Goal: Task Accomplishment & Management: Manage account settings

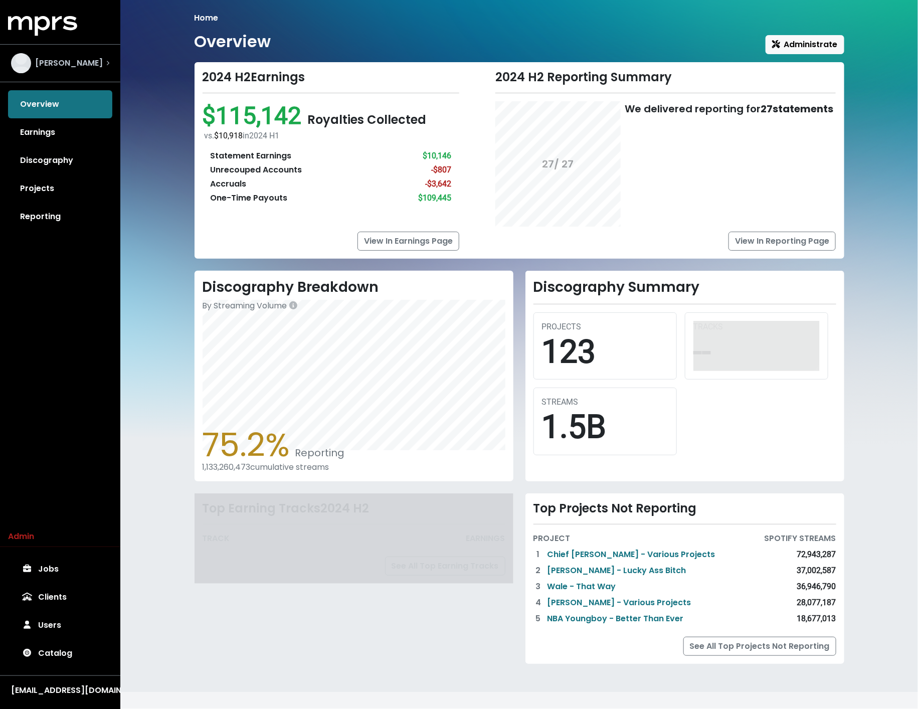
click at [109, 74] on div "[PERSON_NAME]" at bounding box center [60, 63] width 114 height 36
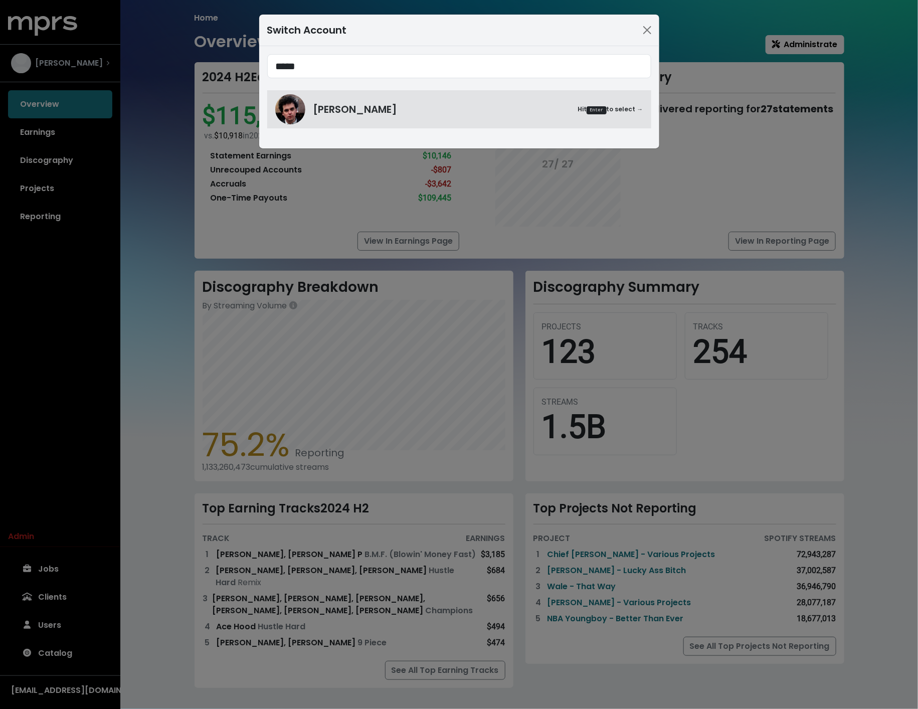
type input "*****"
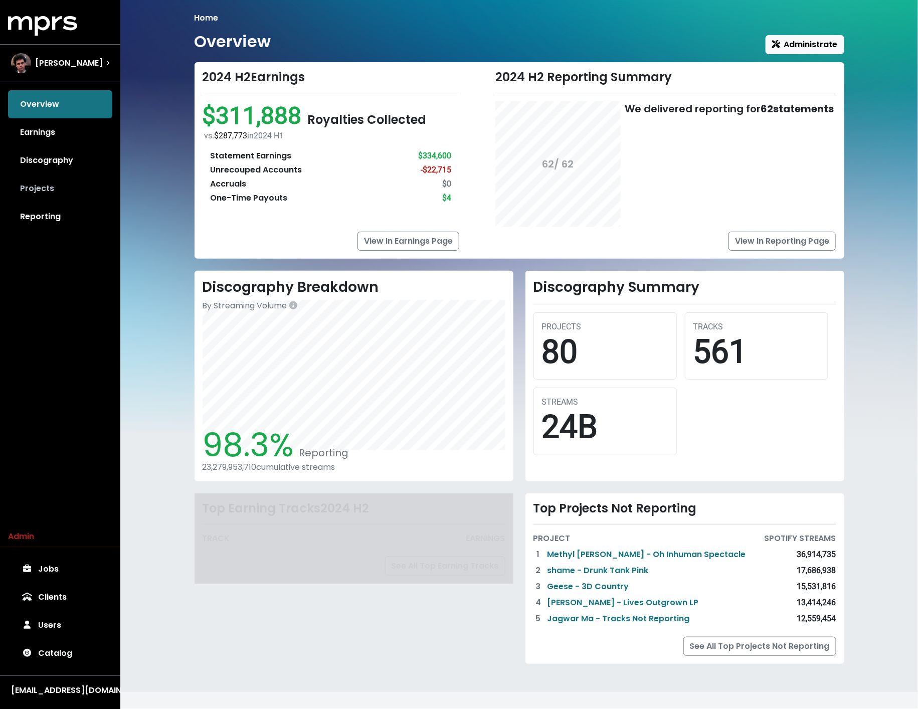
click at [42, 187] on link "Projects" at bounding box center [60, 188] width 104 height 28
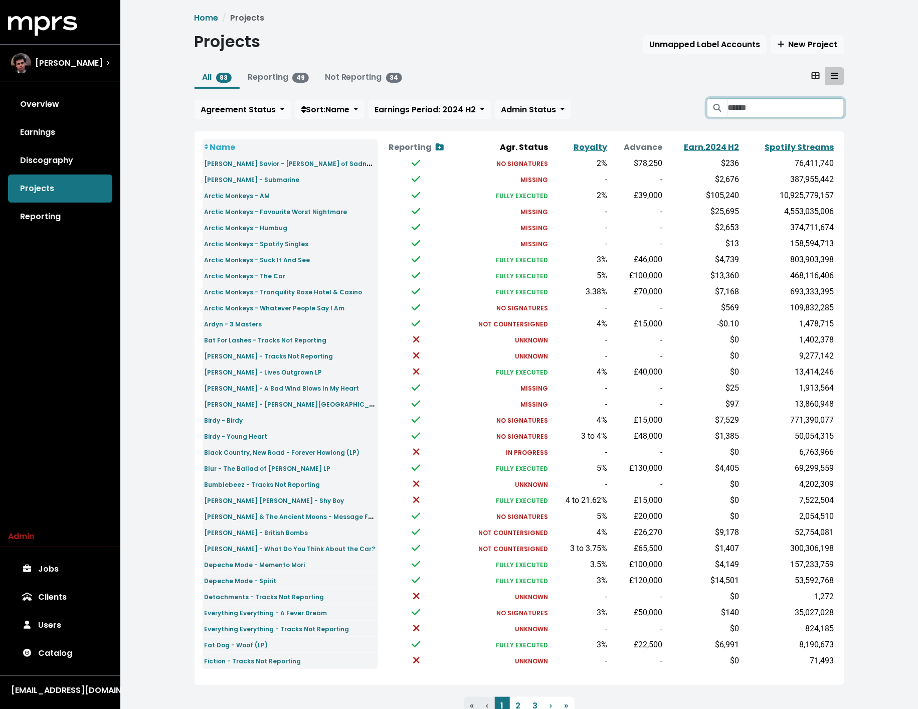
click at [750, 108] on input "Search projects" at bounding box center [785, 107] width 116 height 19
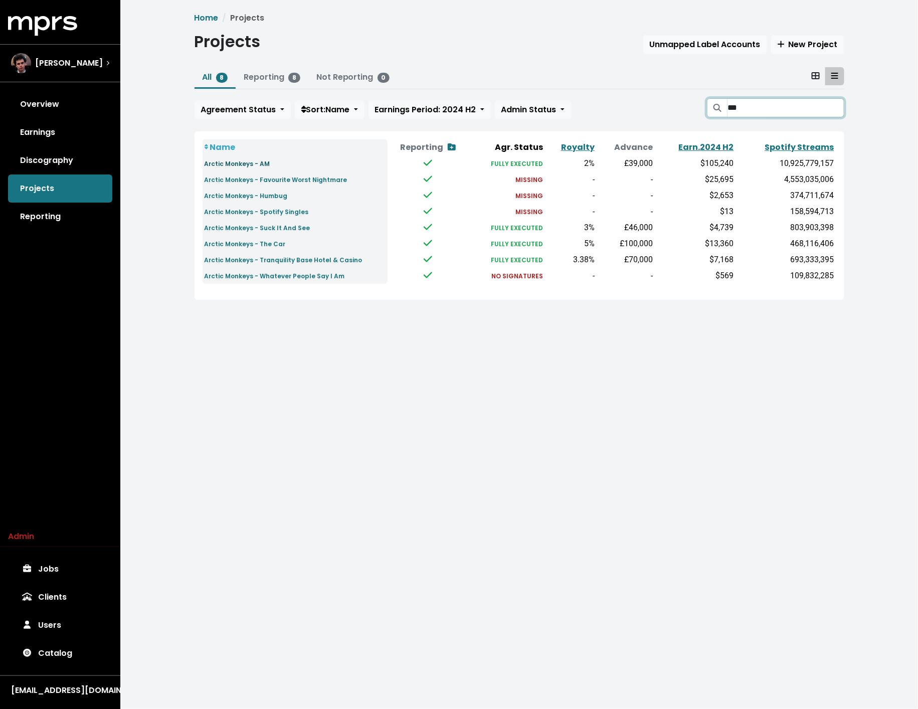
type input "***"
click at [257, 163] on small "Arctic Monkeys - AM" at bounding box center [237, 163] width 66 height 9
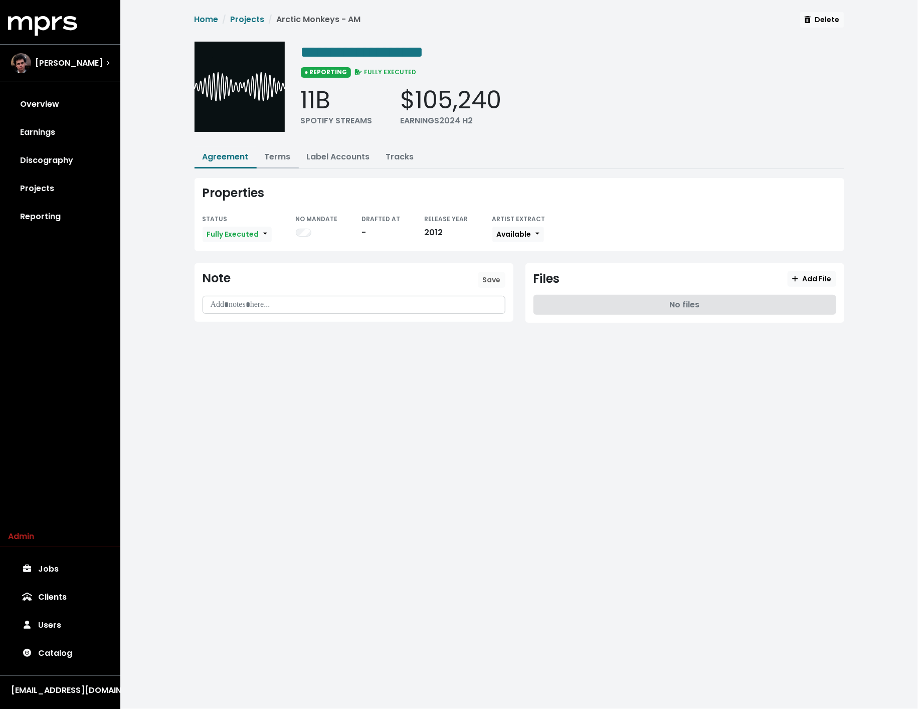
click at [279, 156] on link "Terms" at bounding box center [278, 157] width 26 height 12
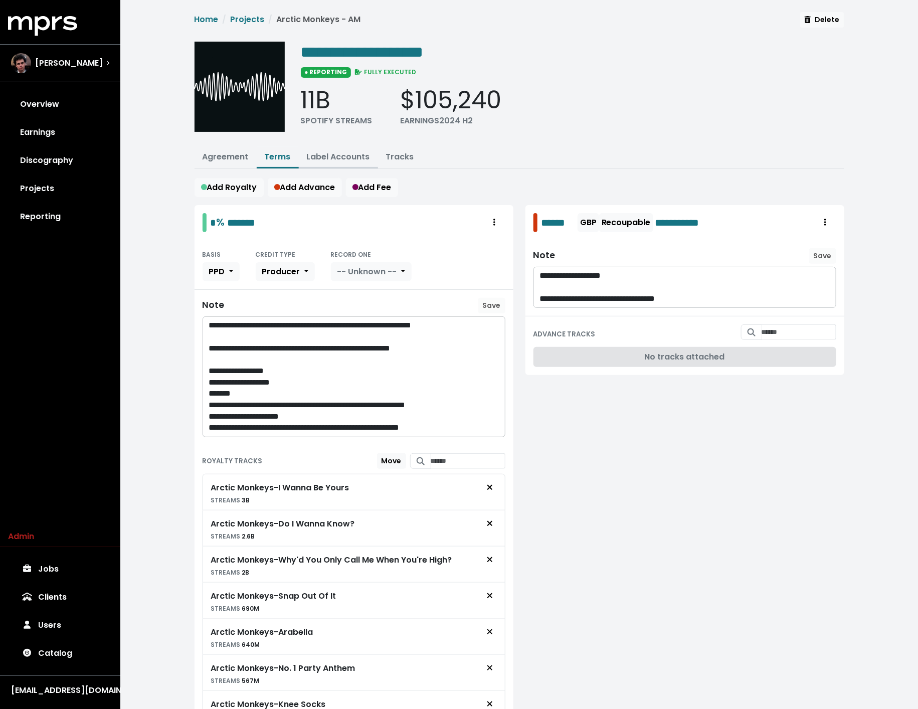
click at [334, 156] on link "Label Accounts" at bounding box center [338, 157] width 63 height 12
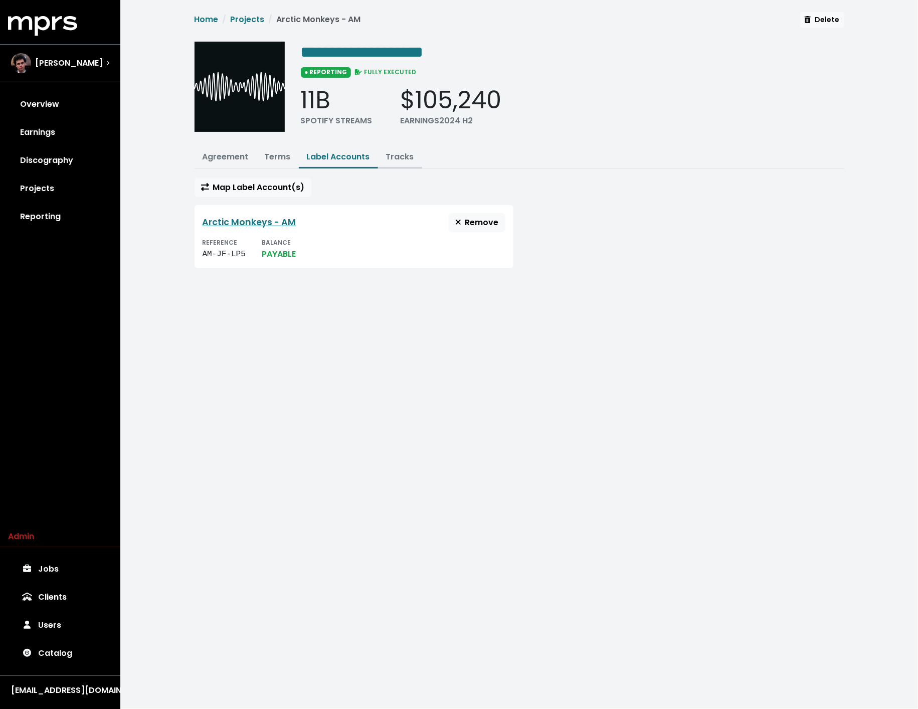
click at [400, 158] on link "Tracks" at bounding box center [400, 157] width 28 height 12
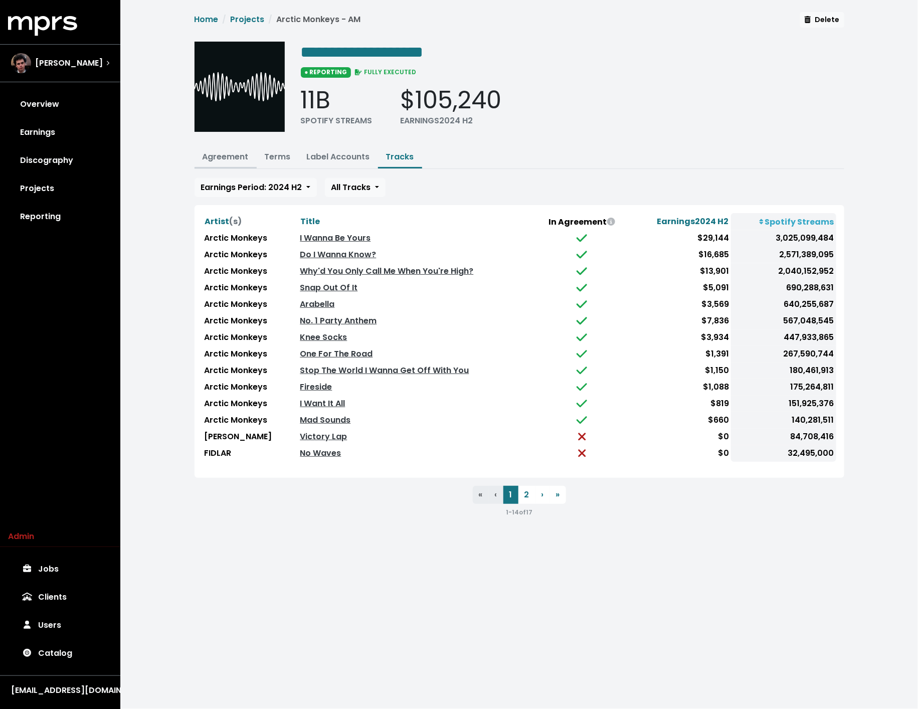
click at [230, 161] on button "Agreement" at bounding box center [225, 158] width 62 height 22
click at [250, 24] on link "Projects" at bounding box center [248, 20] width 34 height 12
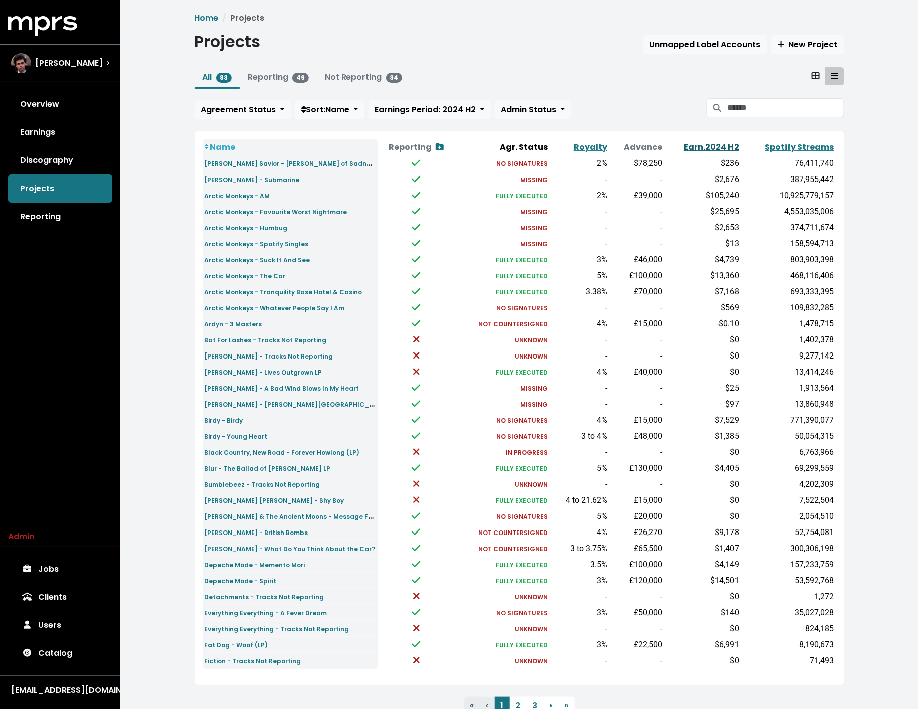
click at [733, 149] on link "Earn. 2024 H2" at bounding box center [711, 147] width 55 height 12
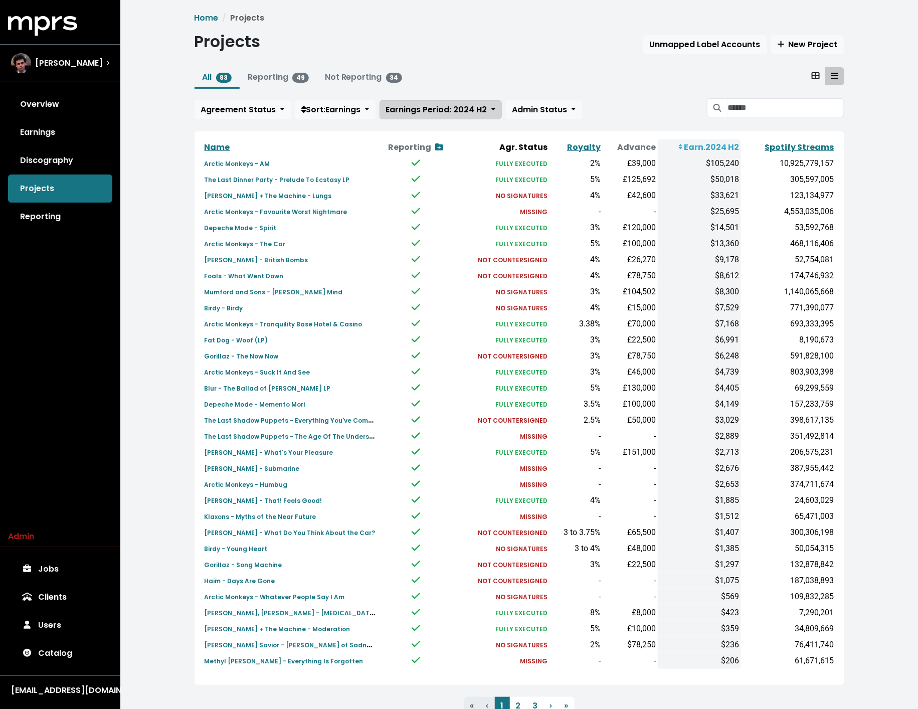
click at [484, 111] on span "Earnings Period: 2024 H2" at bounding box center [436, 110] width 101 height 12
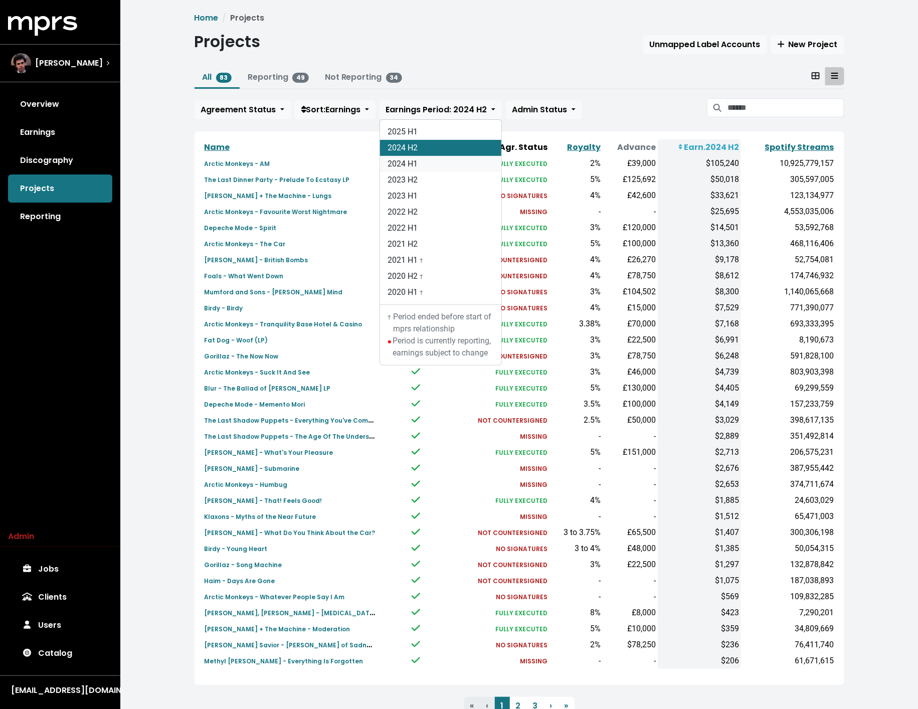
click at [439, 161] on link "2024 H1" at bounding box center [440, 164] width 121 height 16
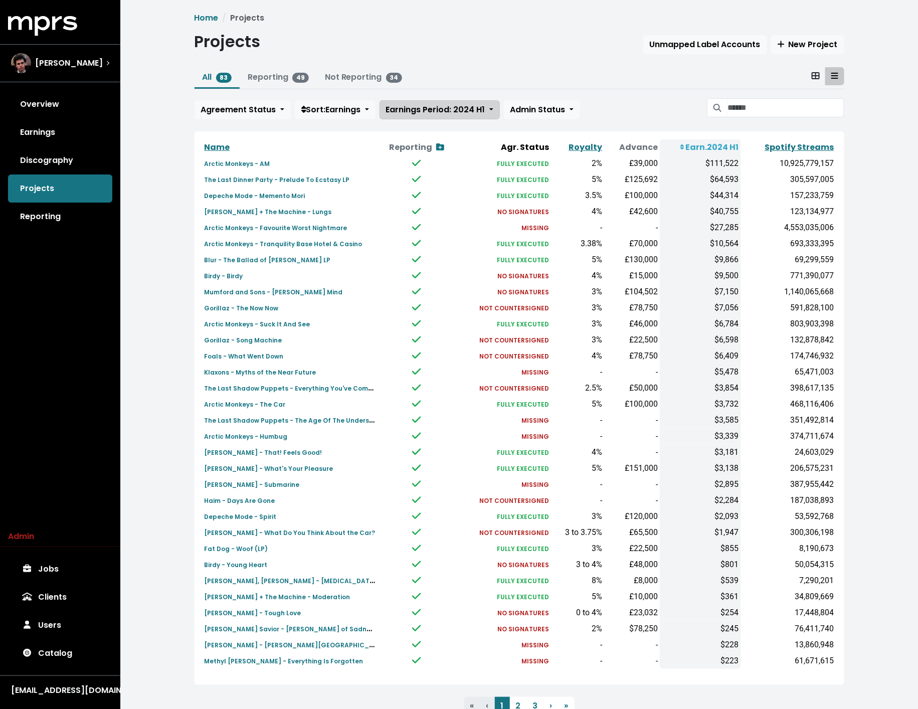
click at [441, 106] on span "Earnings Period: 2024 H1" at bounding box center [435, 110] width 99 height 12
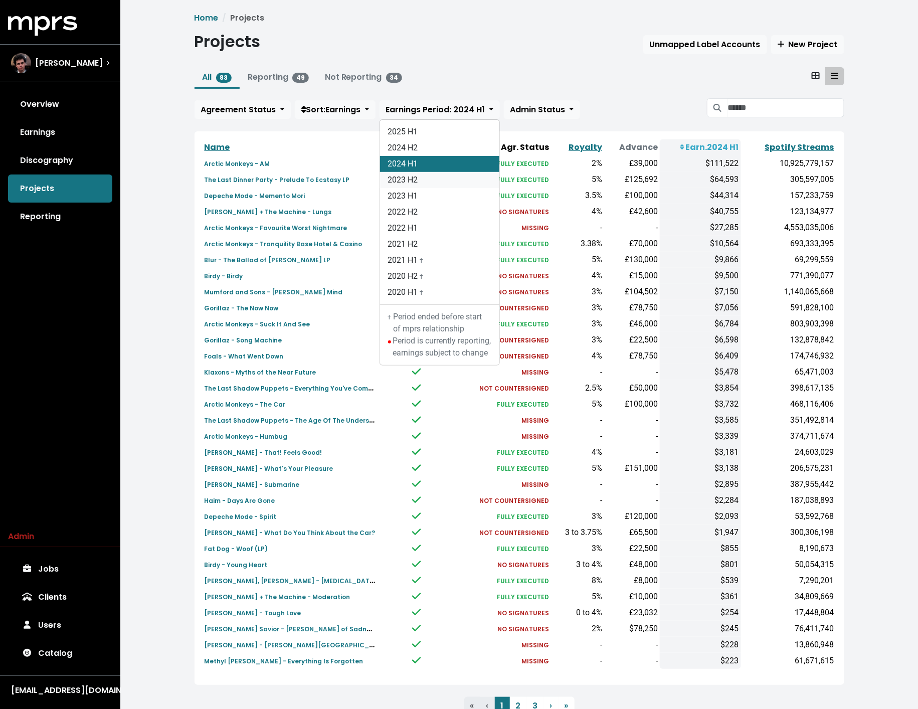
click at [419, 177] on link "2023 H2" at bounding box center [439, 180] width 119 height 16
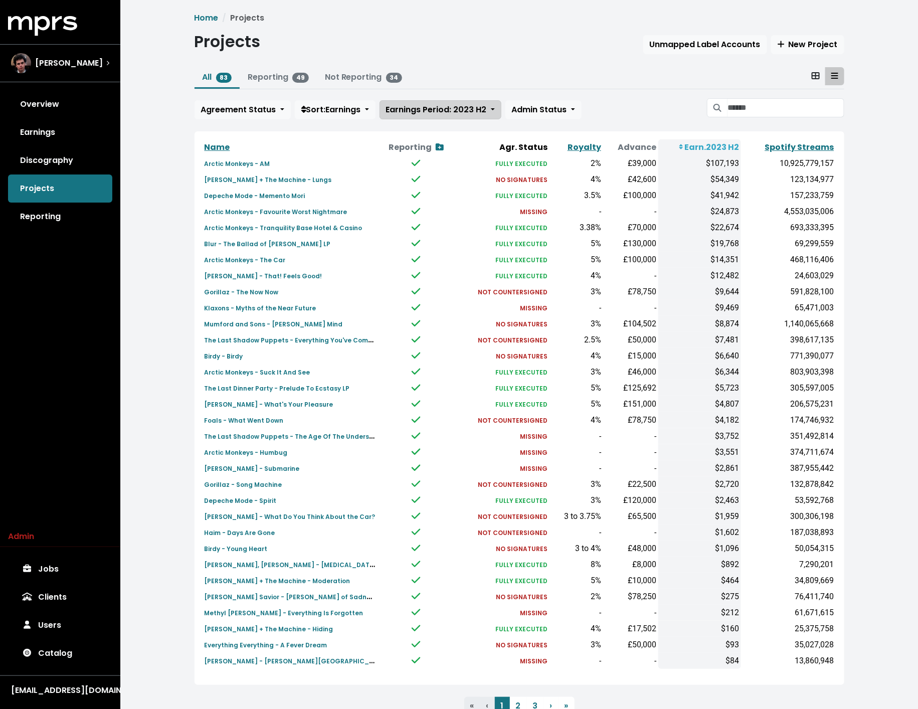
click at [444, 106] on span "Earnings Period: 2023 H2" at bounding box center [436, 110] width 101 height 12
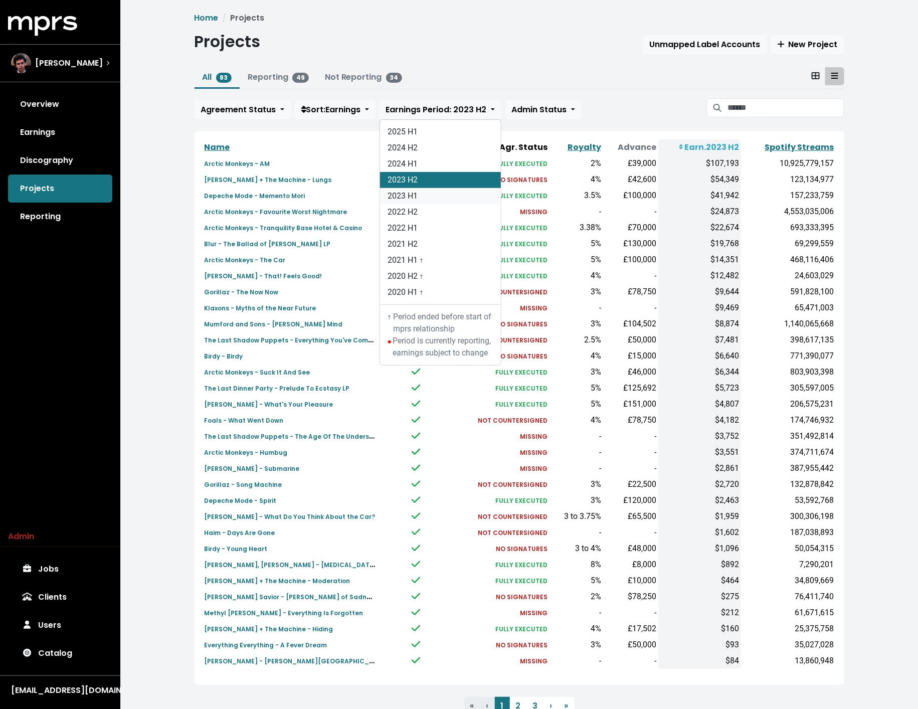
click at [424, 193] on link "2023 H1" at bounding box center [440, 196] width 121 height 16
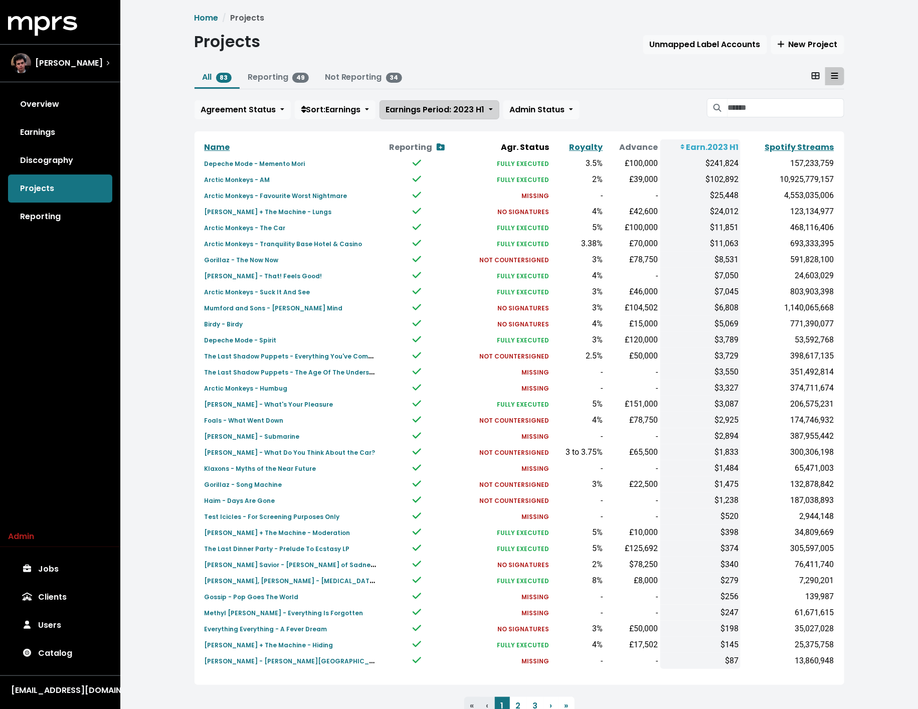
click at [445, 108] on span "Earnings Period: 2023 H1" at bounding box center [435, 110] width 99 height 12
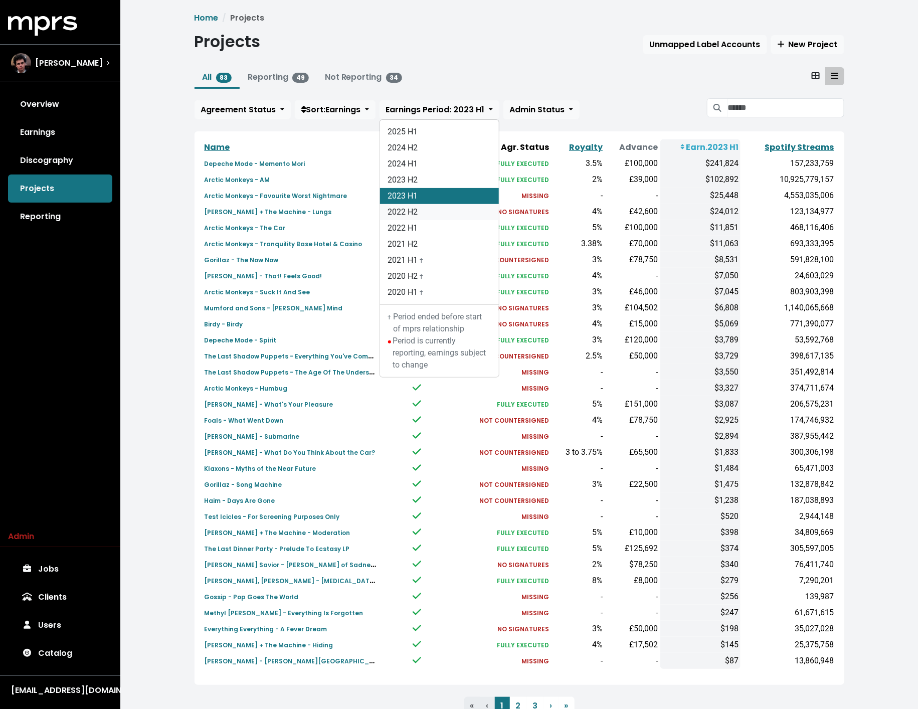
click at [428, 212] on link "2022 H2" at bounding box center [439, 212] width 119 height 16
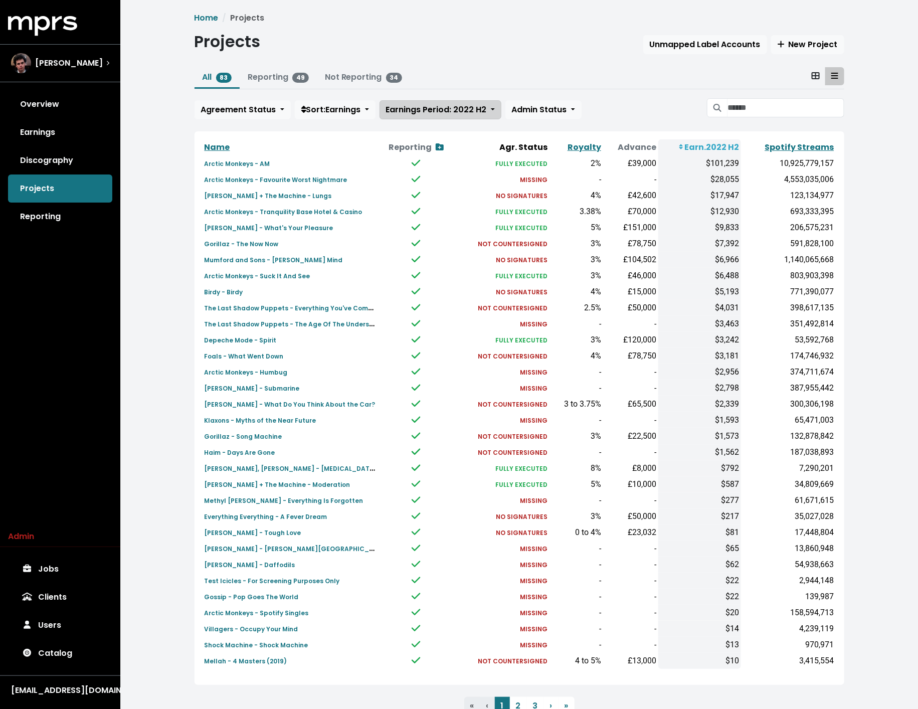
click at [450, 109] on span "Earnings Period: 2022 H2" at bounding box center [436, 110] width 101 height 12
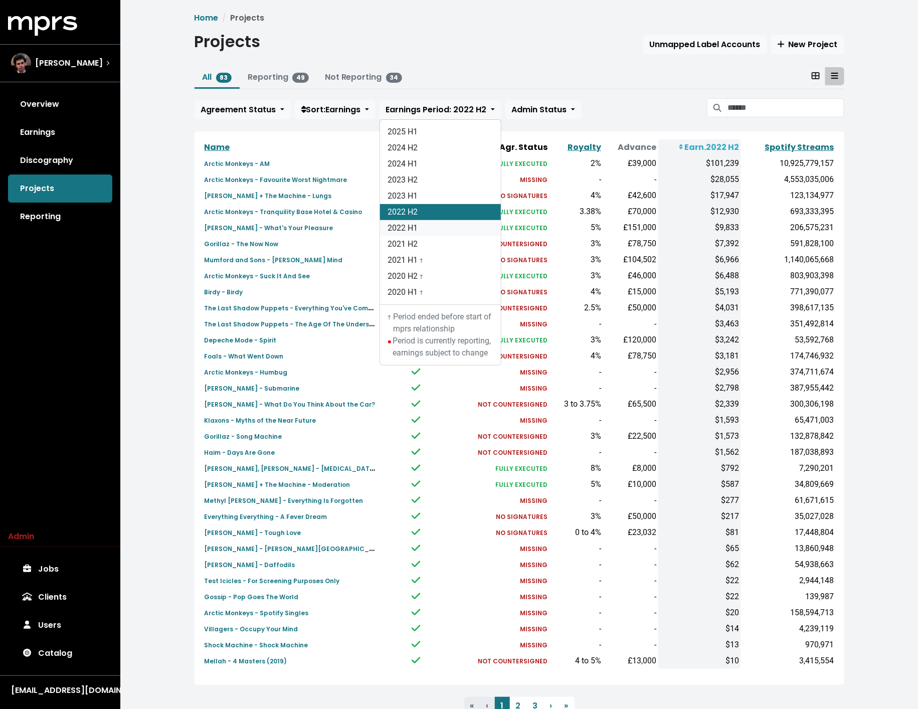
click at [436, 224] on link "2022 H1" at bounding box center [440, 228] width 121 height 16
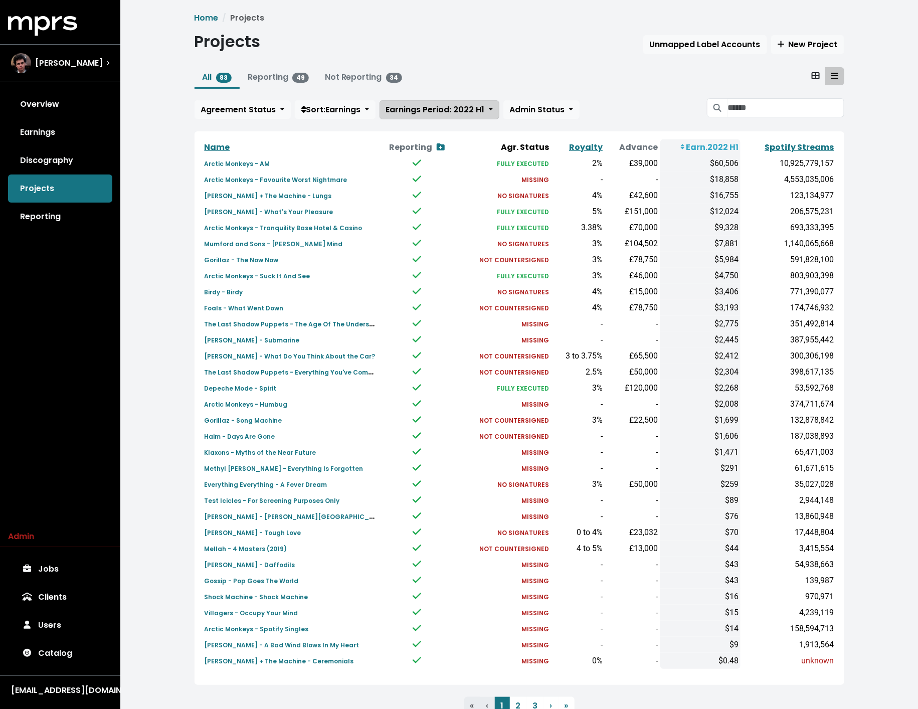
click at [474, 111] on span "Earnings Period: 2022 H1" at bounding box center [435, 110] width 99 height 12
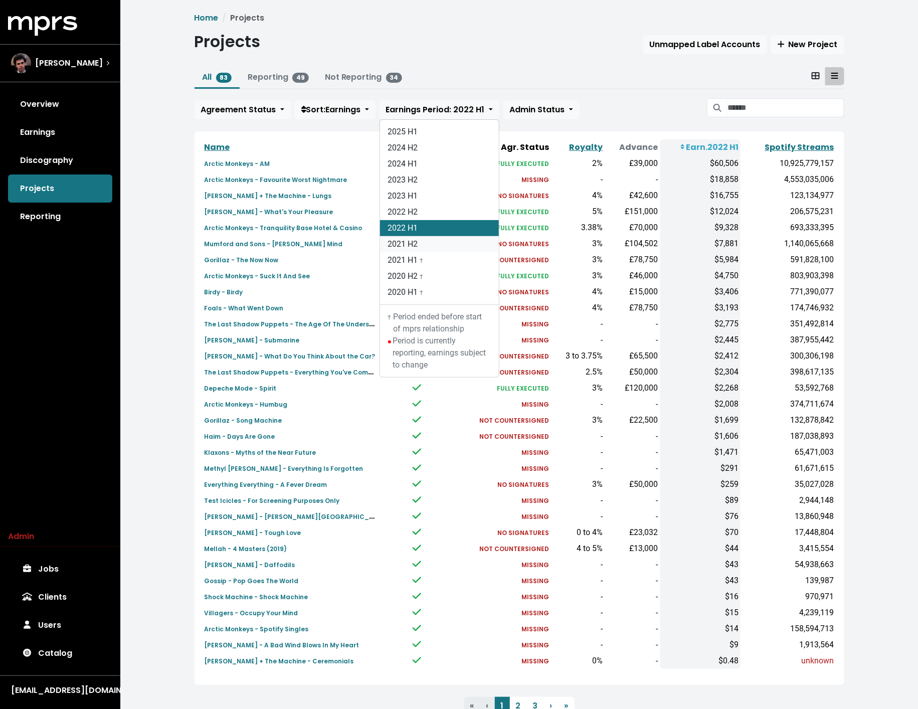
click at [431, 236] on link "2021 H2" at bounding box center [439, 244] width 119 height 16
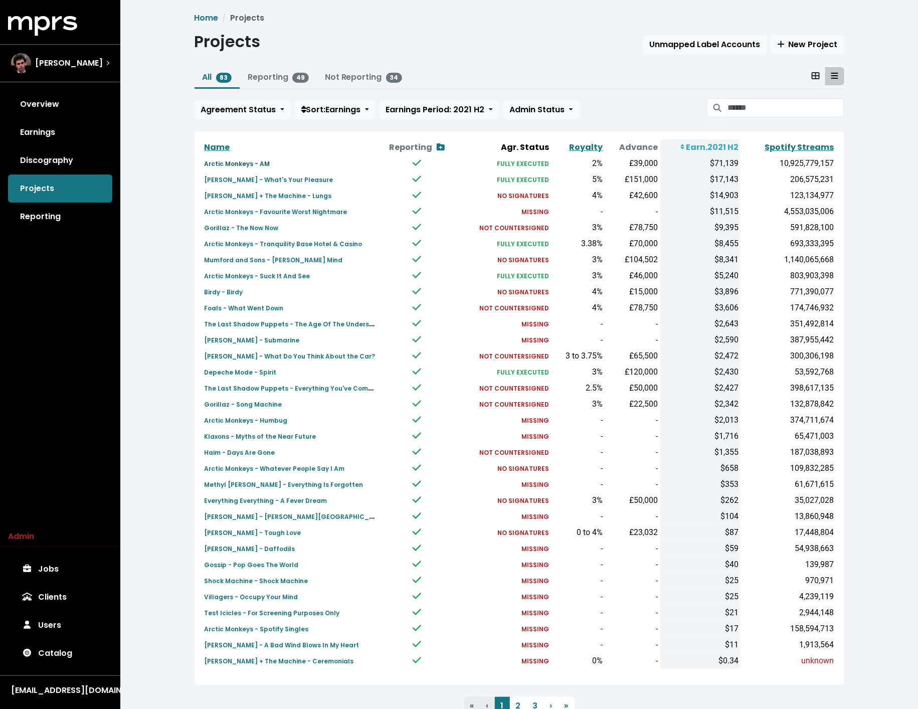
click at [259, 162] on small "Arctic Monkeys - AM" at bounding box center [237, 163] width 66 height 9
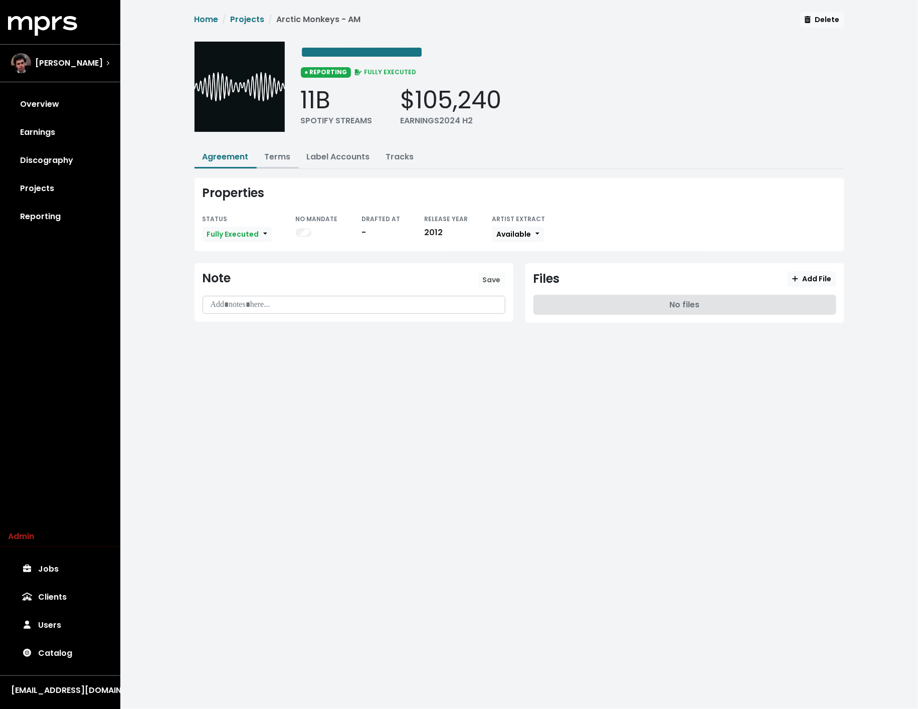
click at [279, 162] on button "Terms" at bounding box center [278, 158] width 42 height 22
click at [344, 162] on button "Label Accounts" at bounding box center [338, 158] width 79 height 22
click at [84, 67] on div "[PERSON_NAME]" at bounding box center [60, 63] width 98 height 20
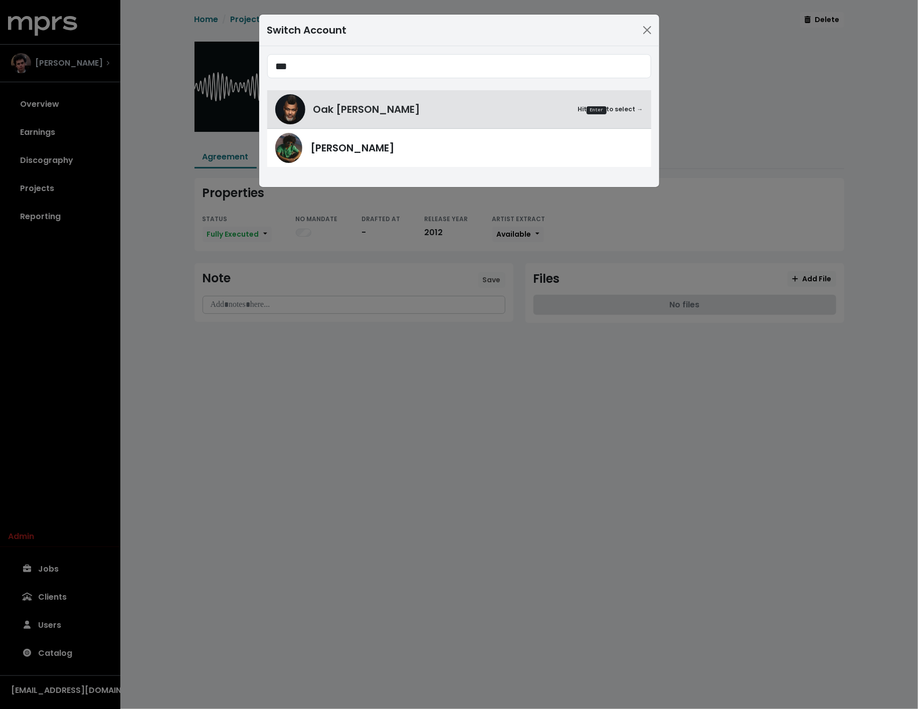
type input "***"
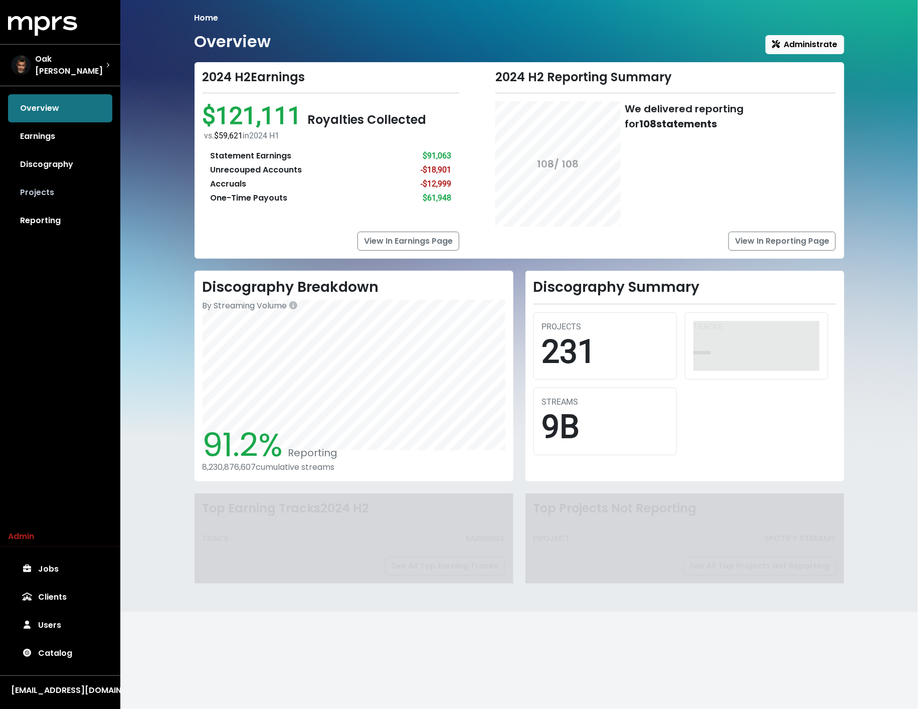
click at [39, 181] on link "Projects" at bounding box center [60, 192] width 104 height 28
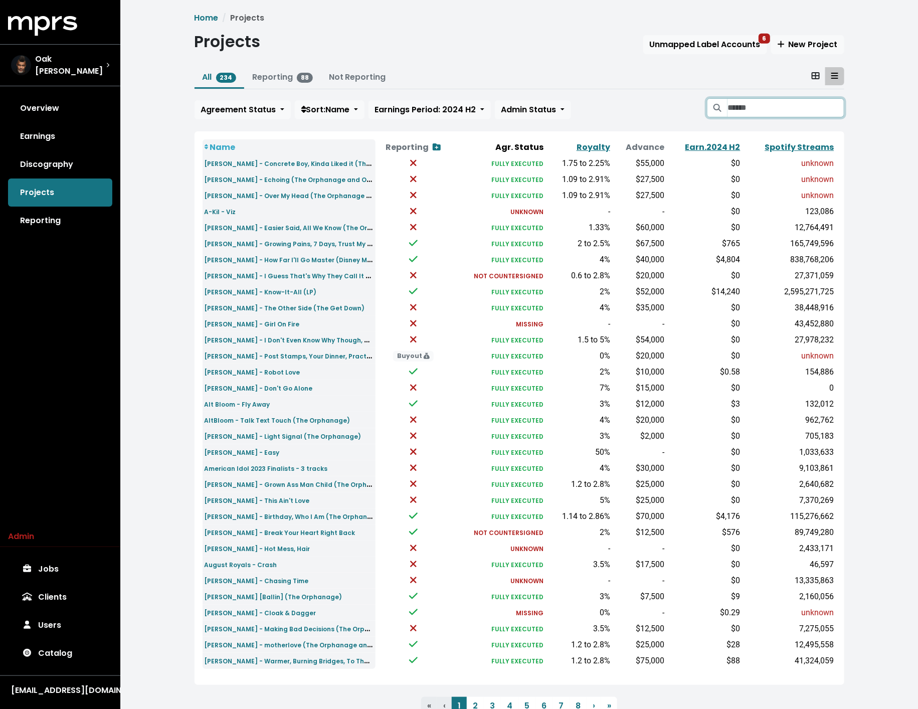
click at [757, 109] on input "Search projects" at bounding box center [785, 107] width 116 height 19
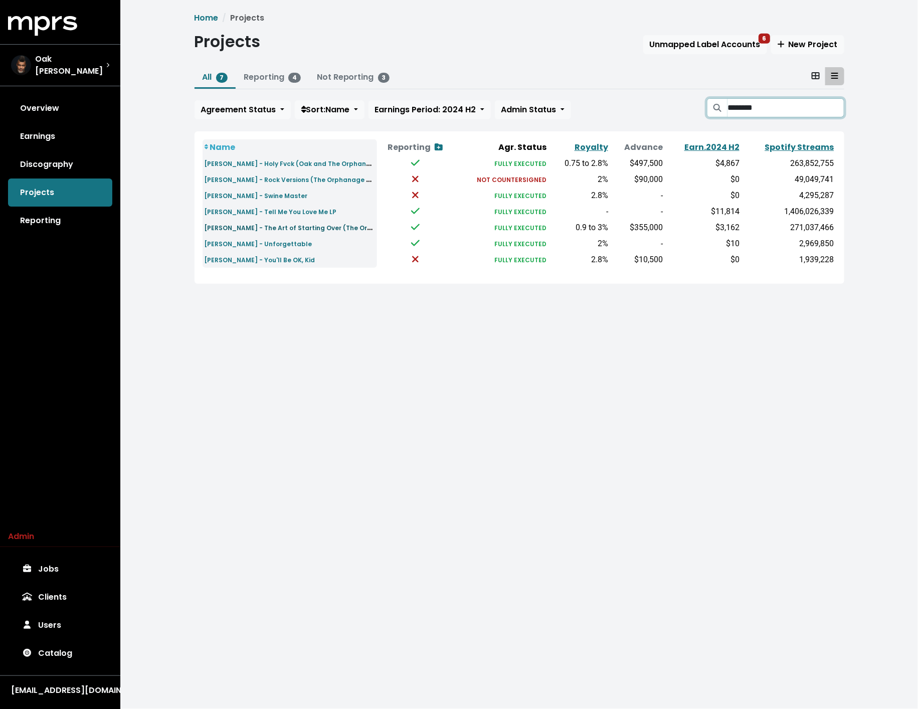
type input "********"
click at [293, 228] on small "[PERSON_NAME] - The Art of Starting Over (The Orphanage and Oak)" at bounding box center [316, 228] width 225 height 12
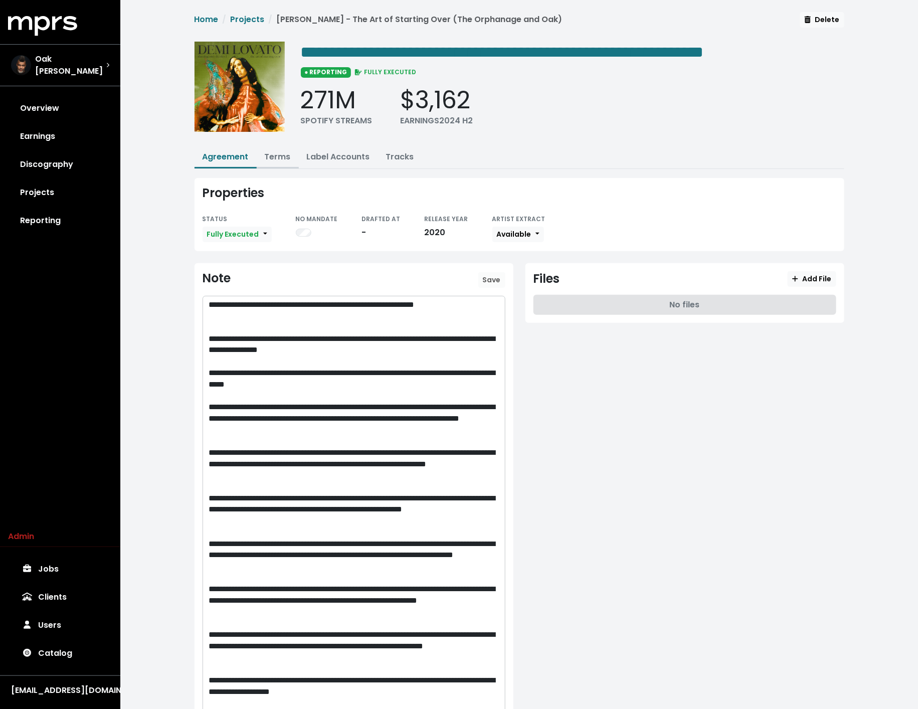
click at [282, 161] on button "Terms" at bounding box center [278, 158] width 42 height 22
click at [280, 157] on link "Terms" at bounding box center [278, 157] width 26 height 12
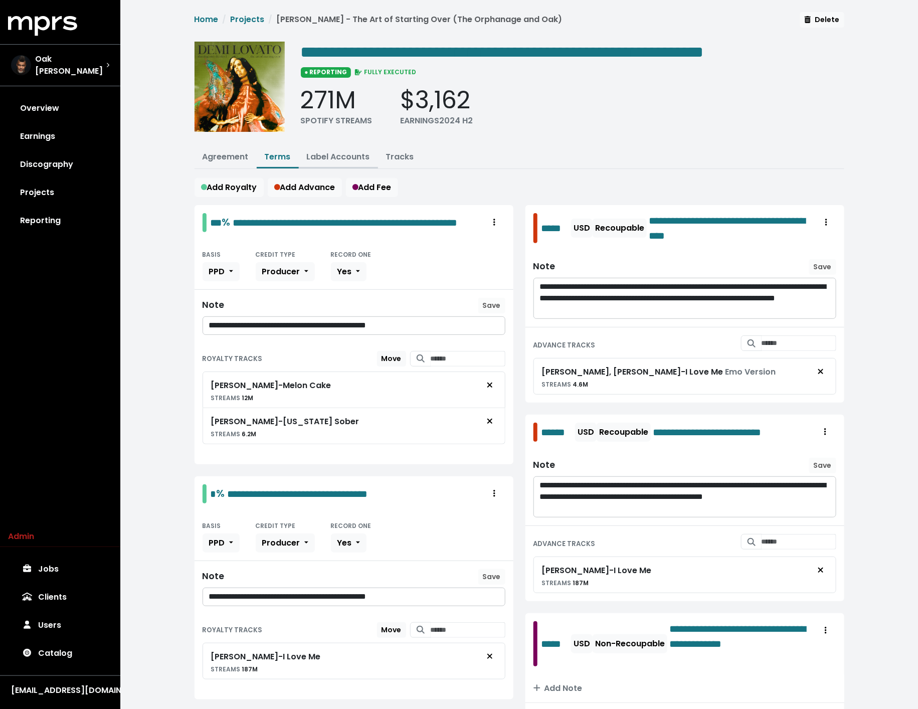
click at [362, 149] on button "Label Accounts" at bounding box center [338, 158] width 79 height 22
click at [340, 152] on link "Label Accounts" at bounding box center [338, 157] width 63 height 12
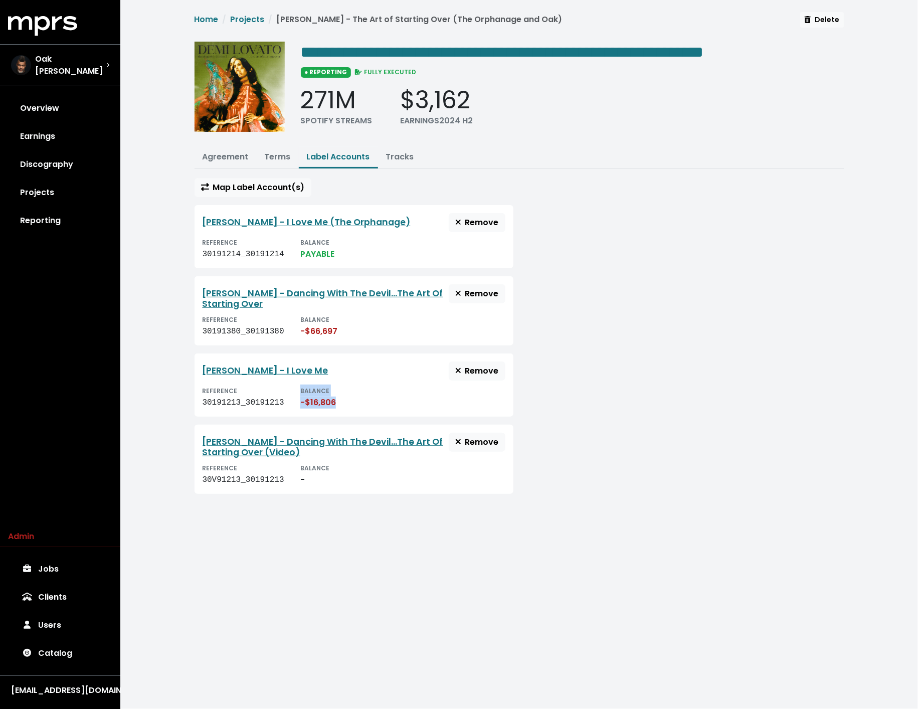
drag, startPoint x: 294, startPoint y: 408, endPoint x: 245, endPoint y: 408, distance: 48.6
click at [245, 408] on div "Demi Lovato - I Love Me Remove REFERENCE 30191213_30191213 BALANCE -$16,806" at bounding box center [353, 384] width 319 height 63
drag, startPoint x: 247, startPoint y: 398, endPoint x: 288, endPoint y: 398, distance: 41.1
click at [288, 398] on div "REFERENCE 30191213_30191213 BALANCE -$16,806" at bounding box center [353, 396] width 303 height 24
copy div "30191213"
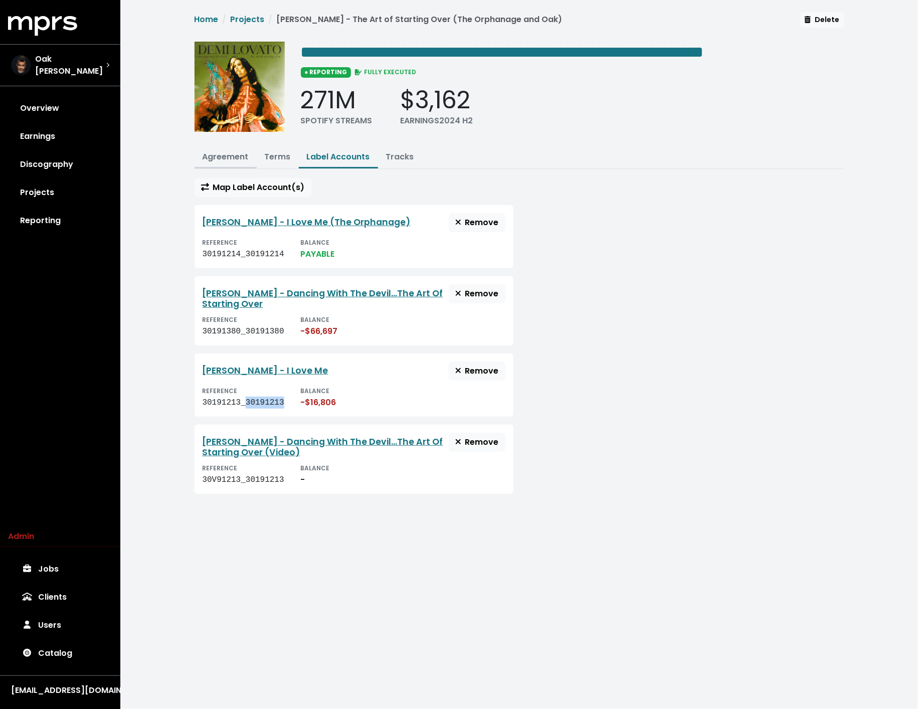
click at [235, 161] on button "Agreement" at bounding box center [225, 158] width 62 height 22
click at [229, 155] on link "Agreement" at bounding box center [225, 157] width 46 height 12
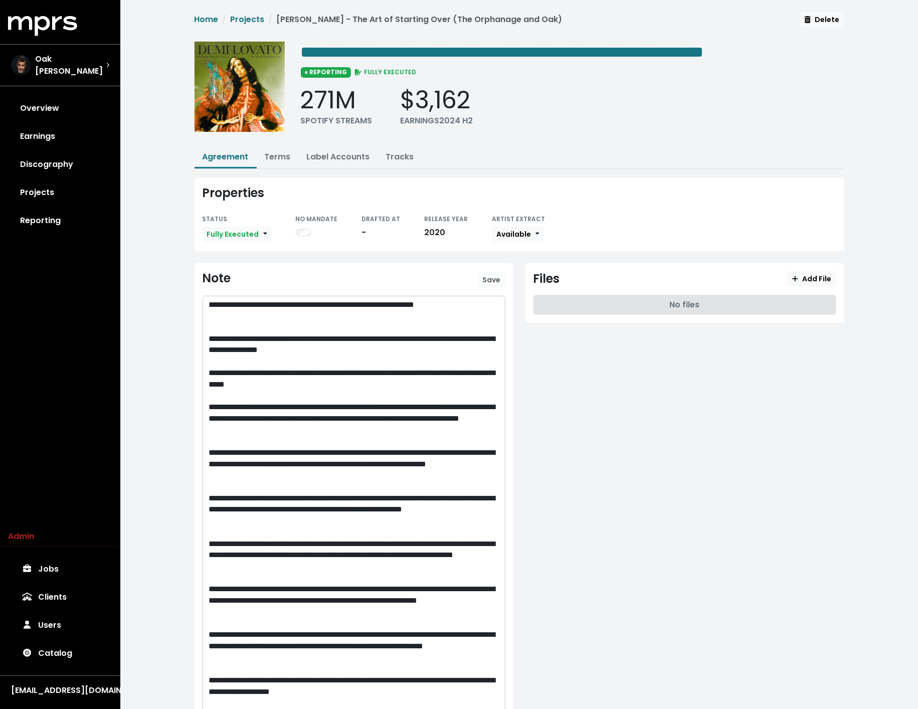
scroll to position [151, 0]
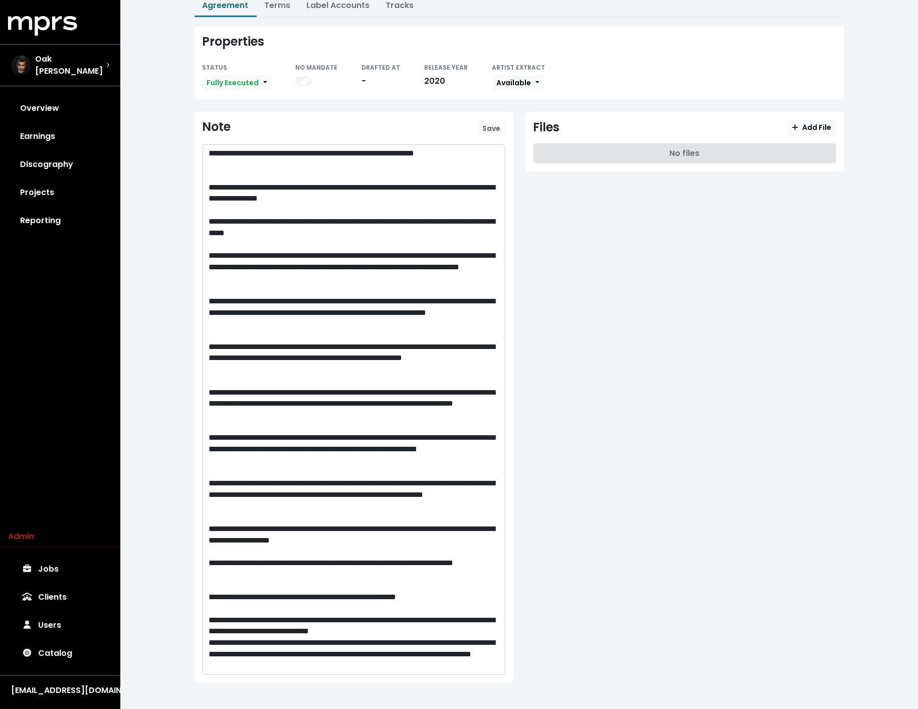
click at [450, 664] on p "**********" at bounding box center [354, 654] width 290 height 34
click at [242, 154] on p "**********" at bounding box center [354, 159] width 290 height 23
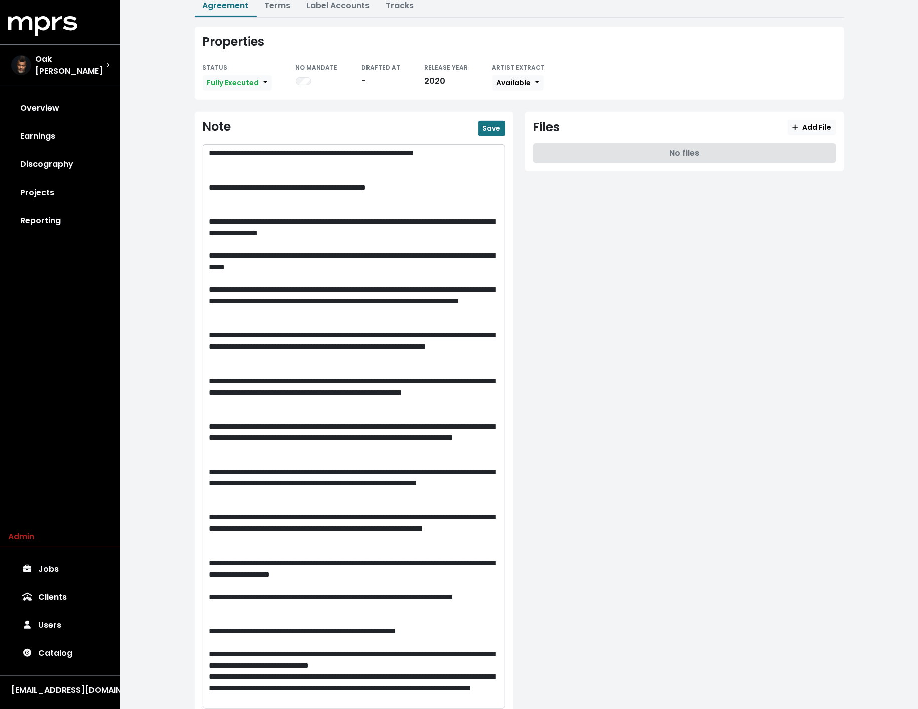
scroll to position [0, 0]
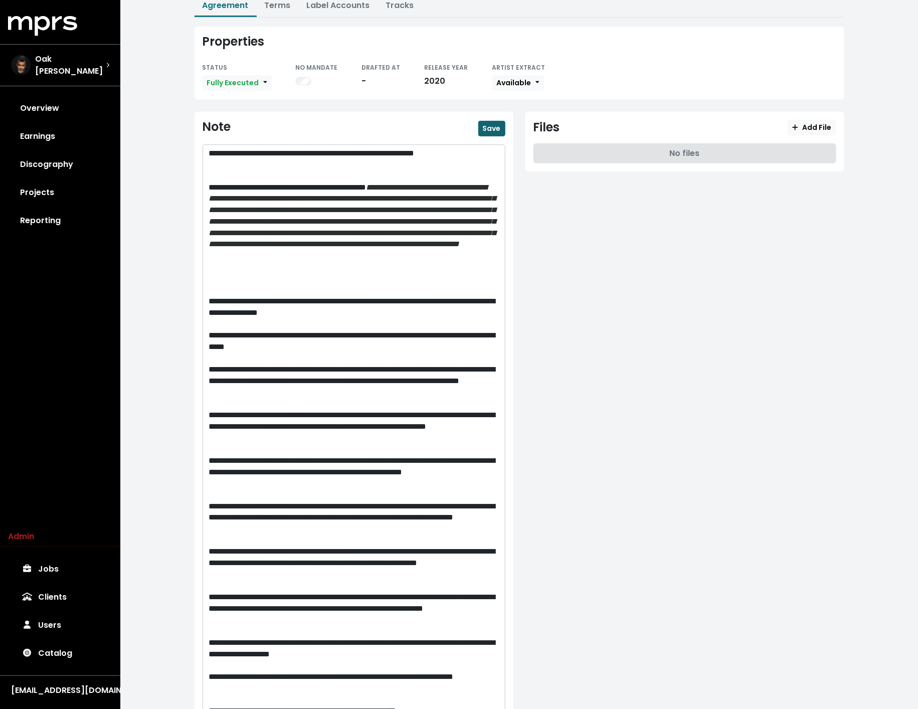
click at [497, 128] on span "Save" at bounding box center [492, 128] width 18 height 10
click at [438, 185] on p "**********" at bounding box center [354, 233] width 290 height 102
click at [491, 123] on span "Save" at bounding box center [492, 128] width 18 height 10
